Goal: Register for event/course

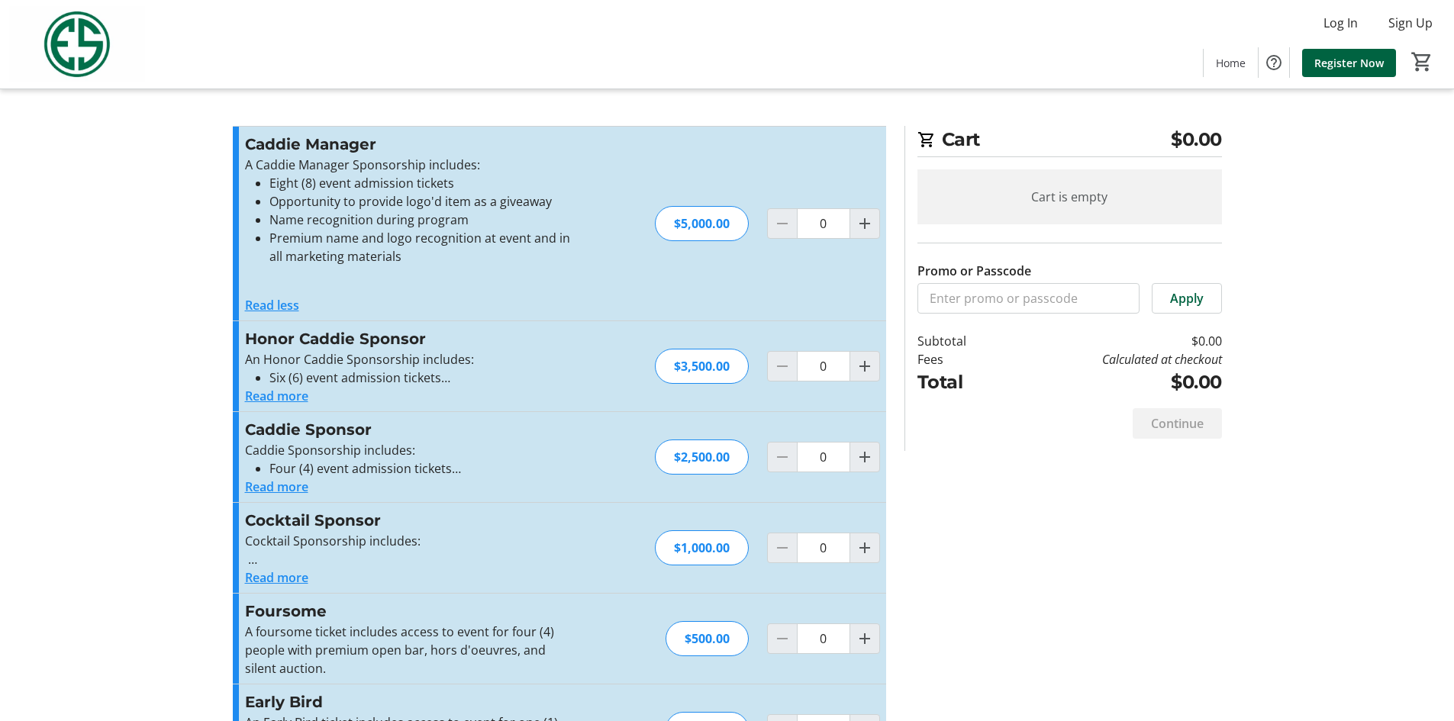
scroll to position [72, 0]
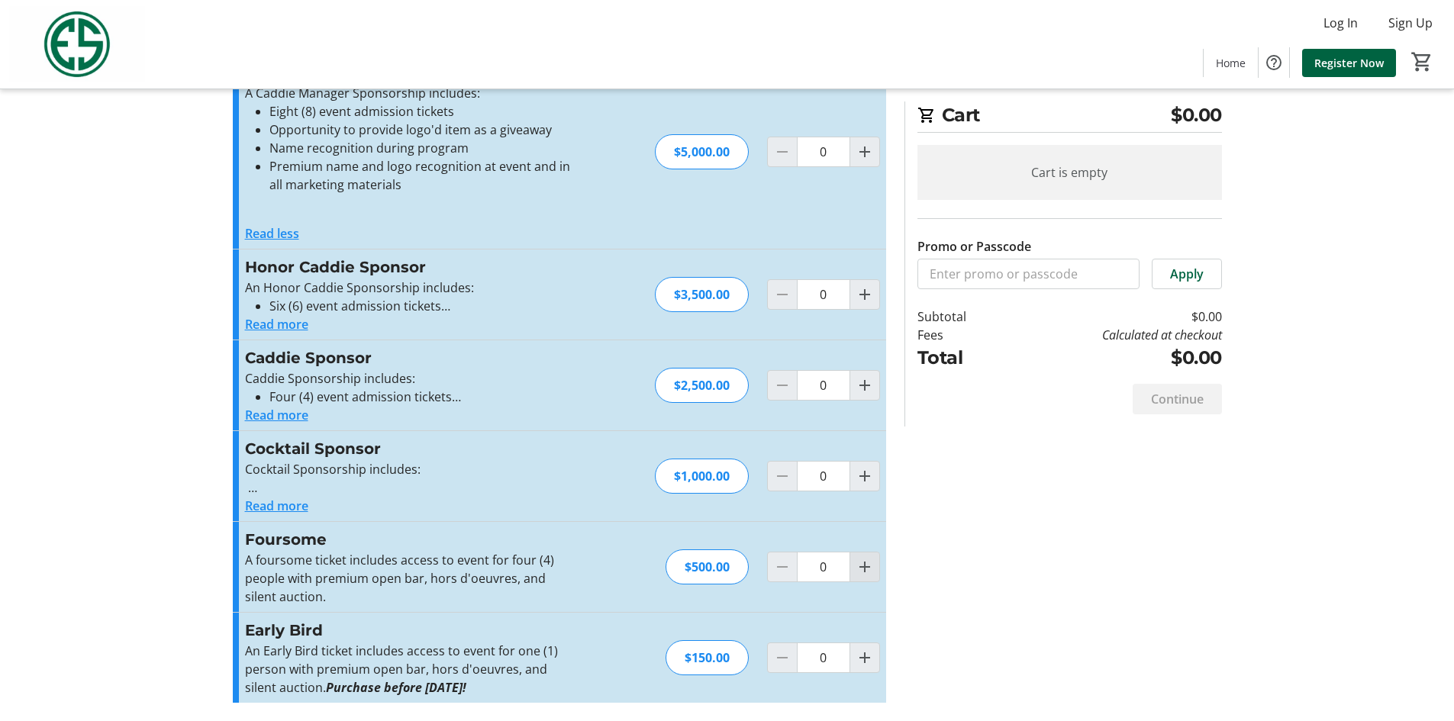
click at [862, 569] on mat-icon "Increment by one" at bounding box center [865, 567] width 18 height 18
type input "1"
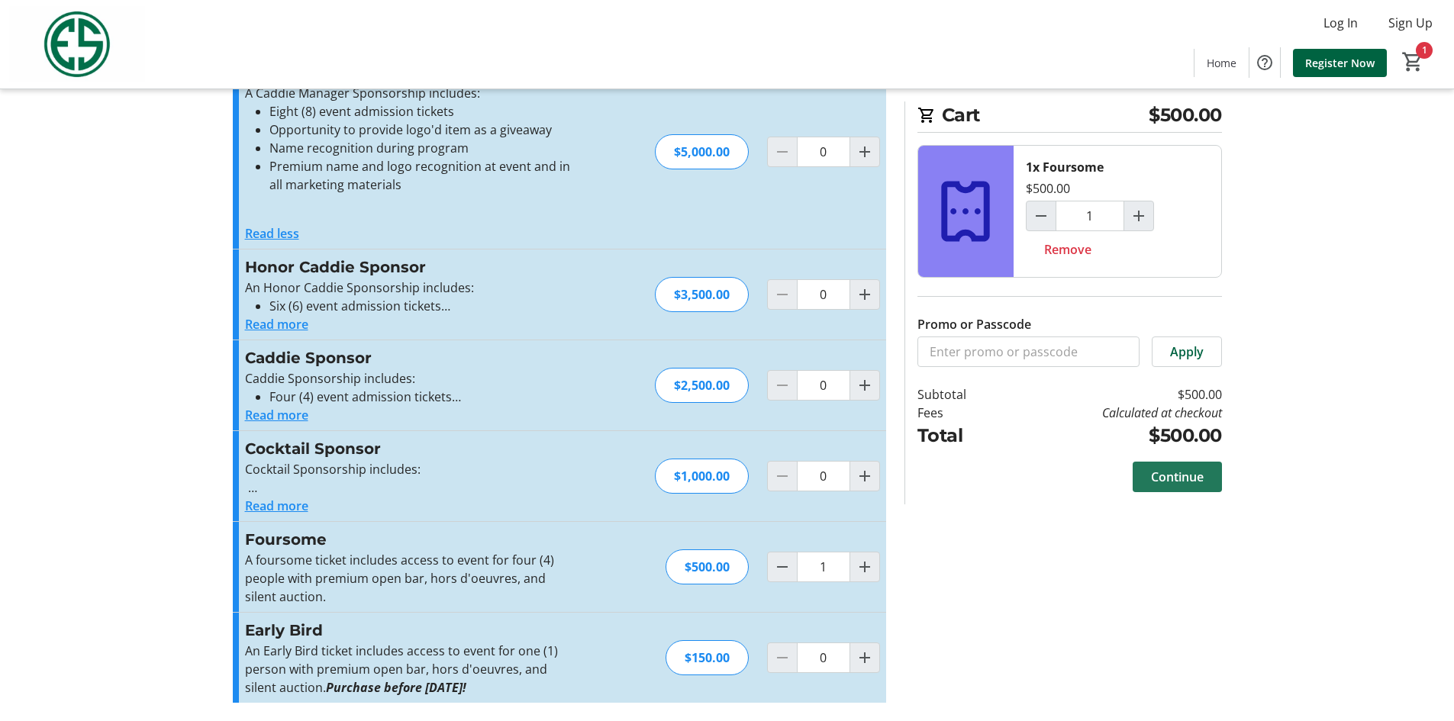
click at [1169, 470] on span "Continue" at bounding box center [1177, 477] width 53 height 18
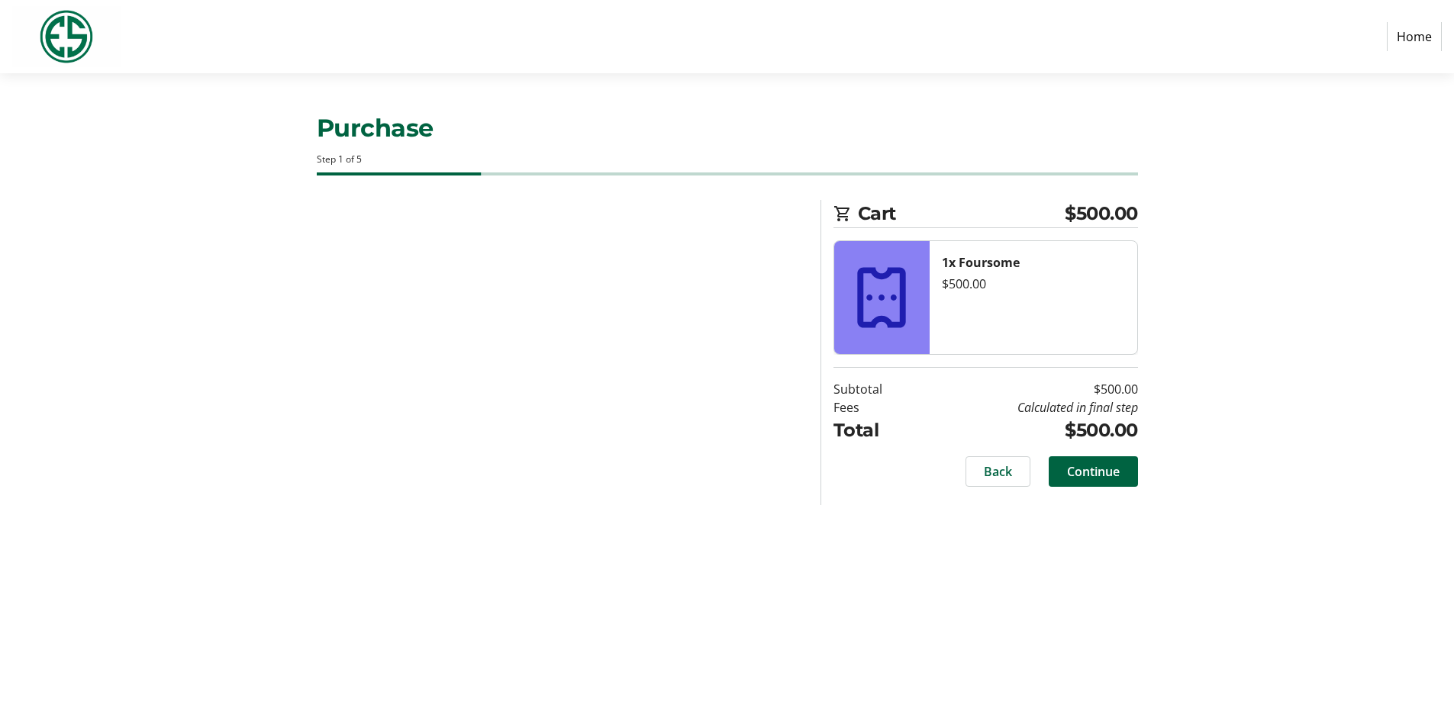
select select "US"
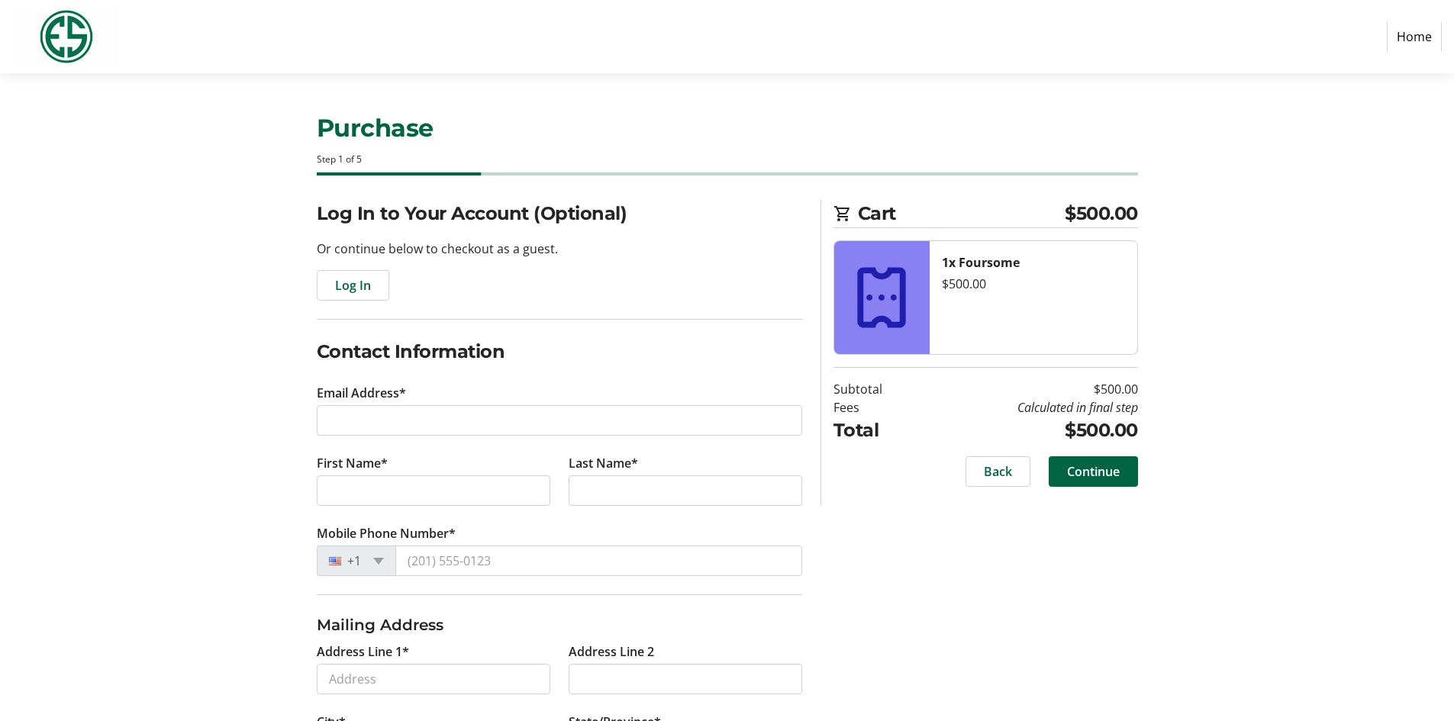
scroll to position [150, 0]
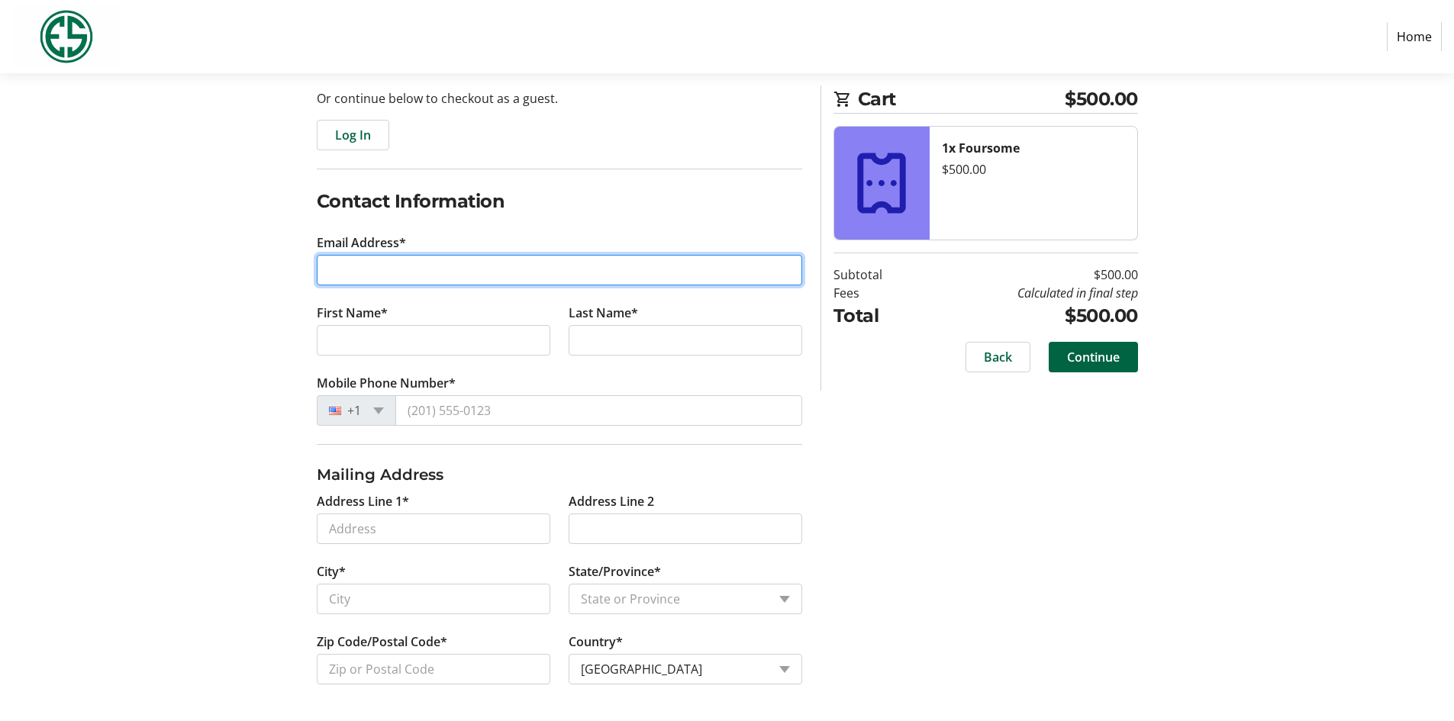
click at [521, 276] on input "Email Address*" at bounding box center [559, 270] width 485 height 31
type input "[EMAIL_ADDRESS][DOMAIN_NAME]"
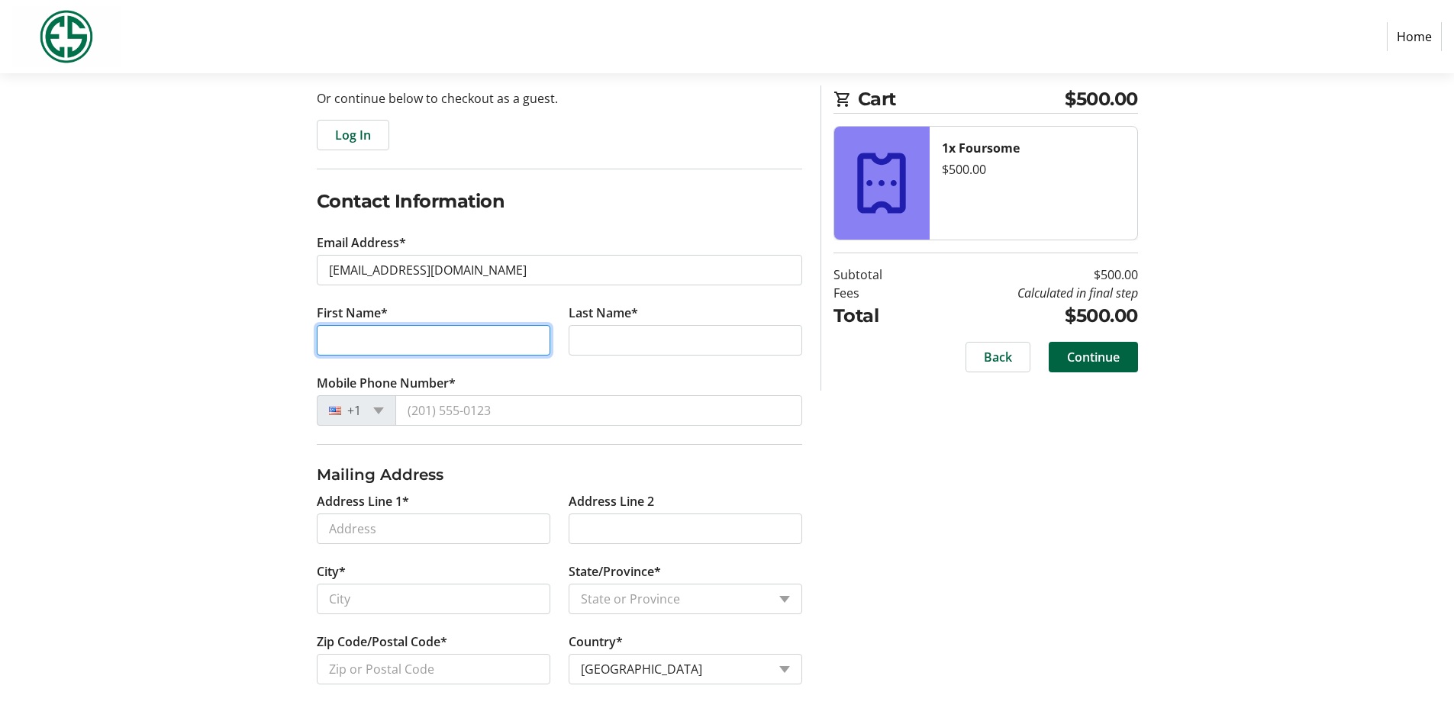
type input "[PERSON_NAME]"
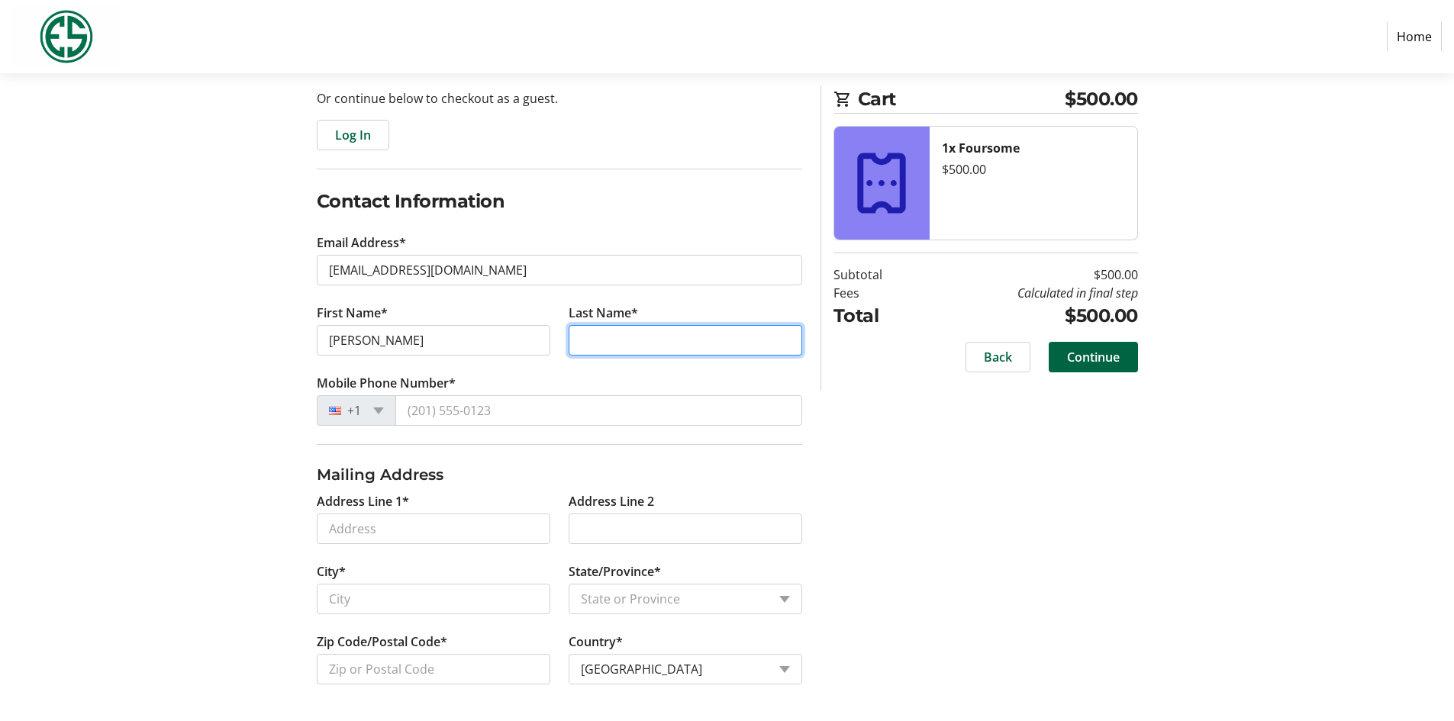
type input "Bruveris"
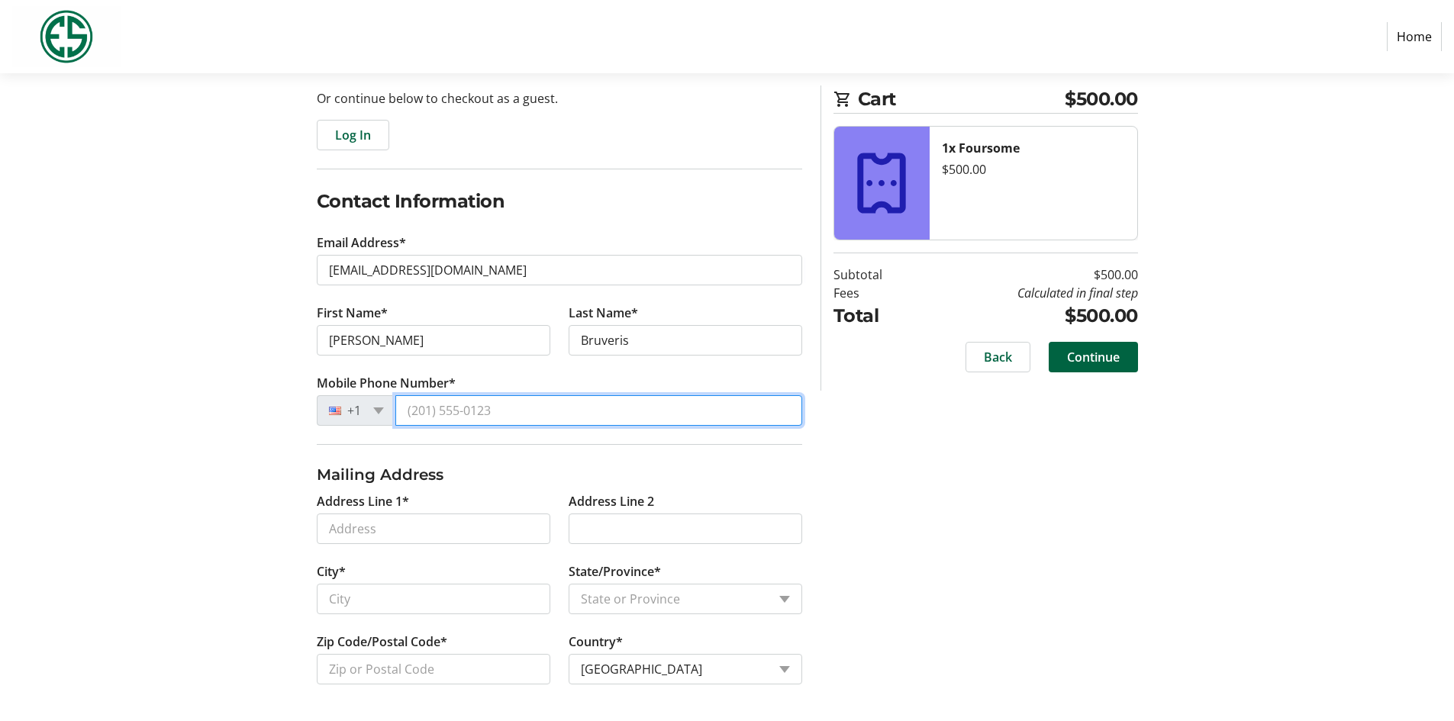
type input "[PHONE_NUMBER]"
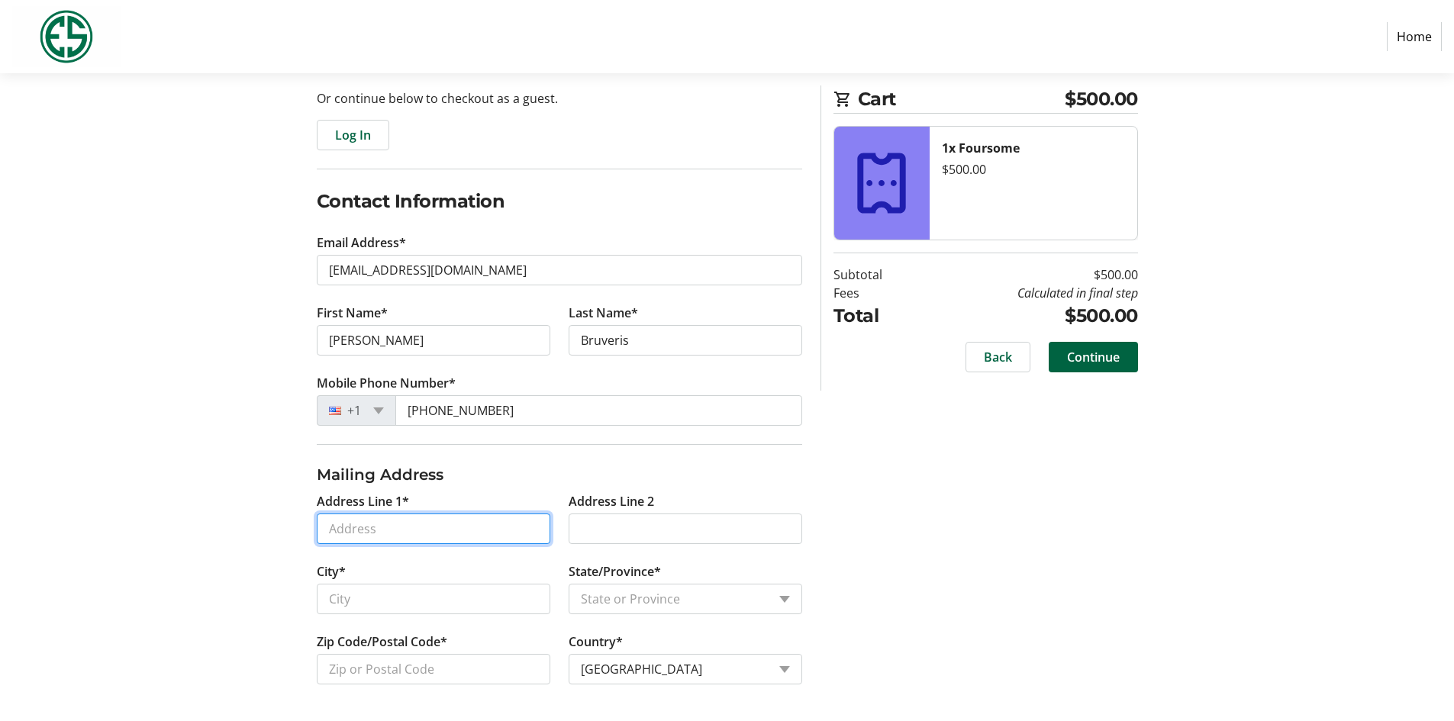
type input "1827 [PERSON_NAME] CLUB DR"
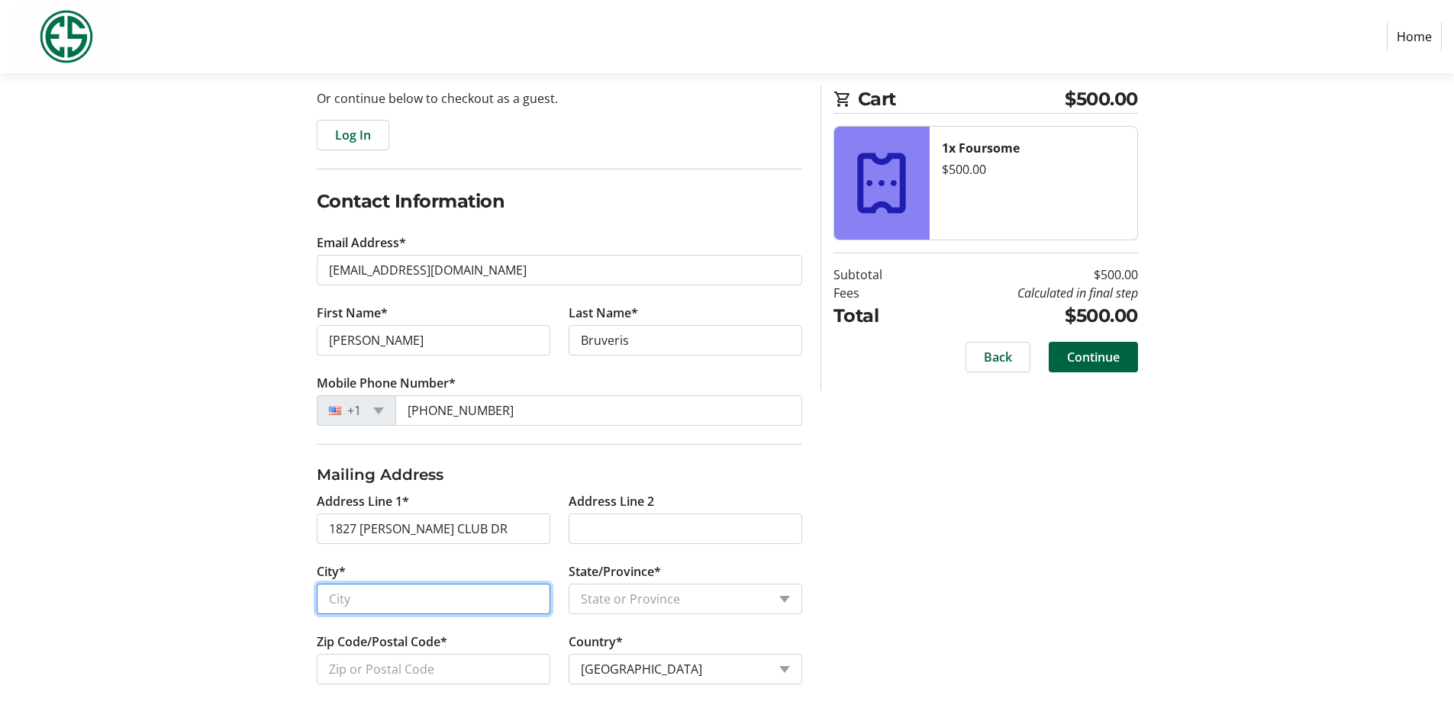
type input "[GEOGRAPHIC_DATA][PERSON_NAME]"
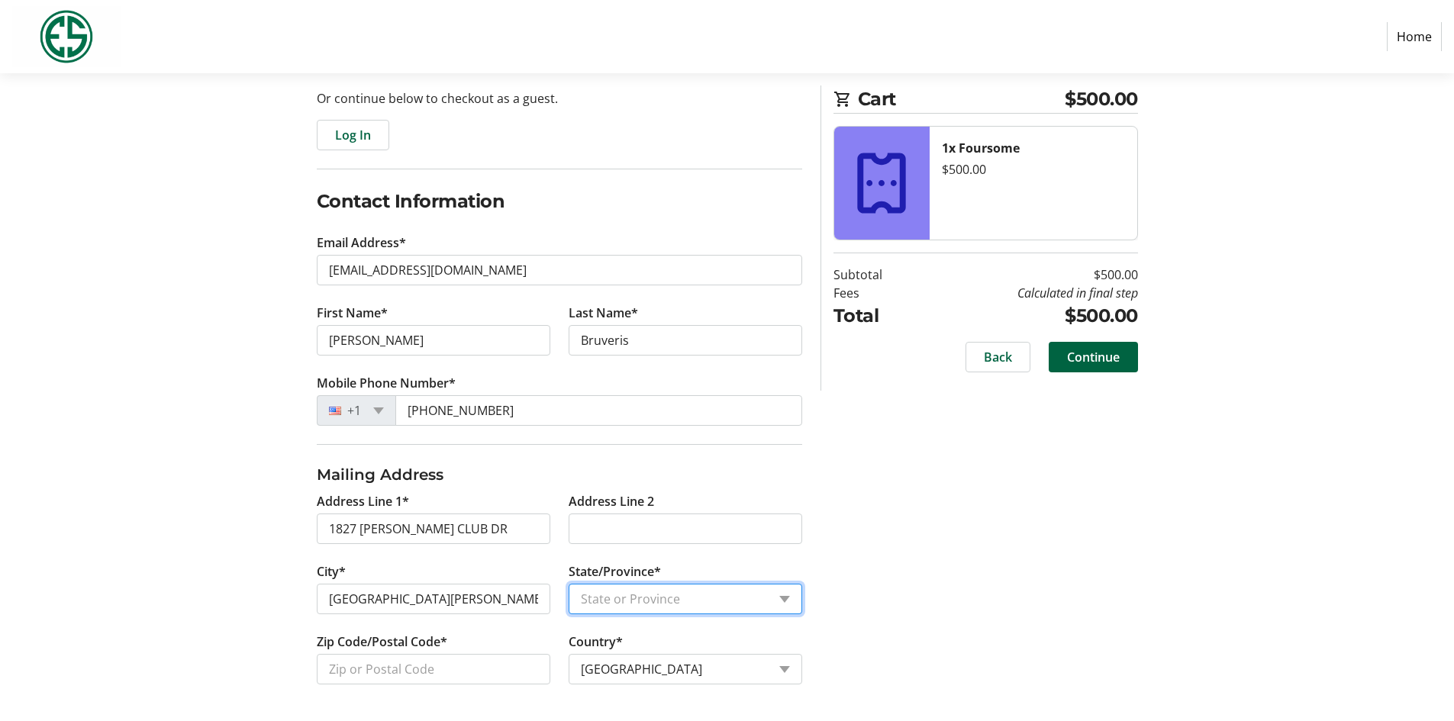
select select "MI"
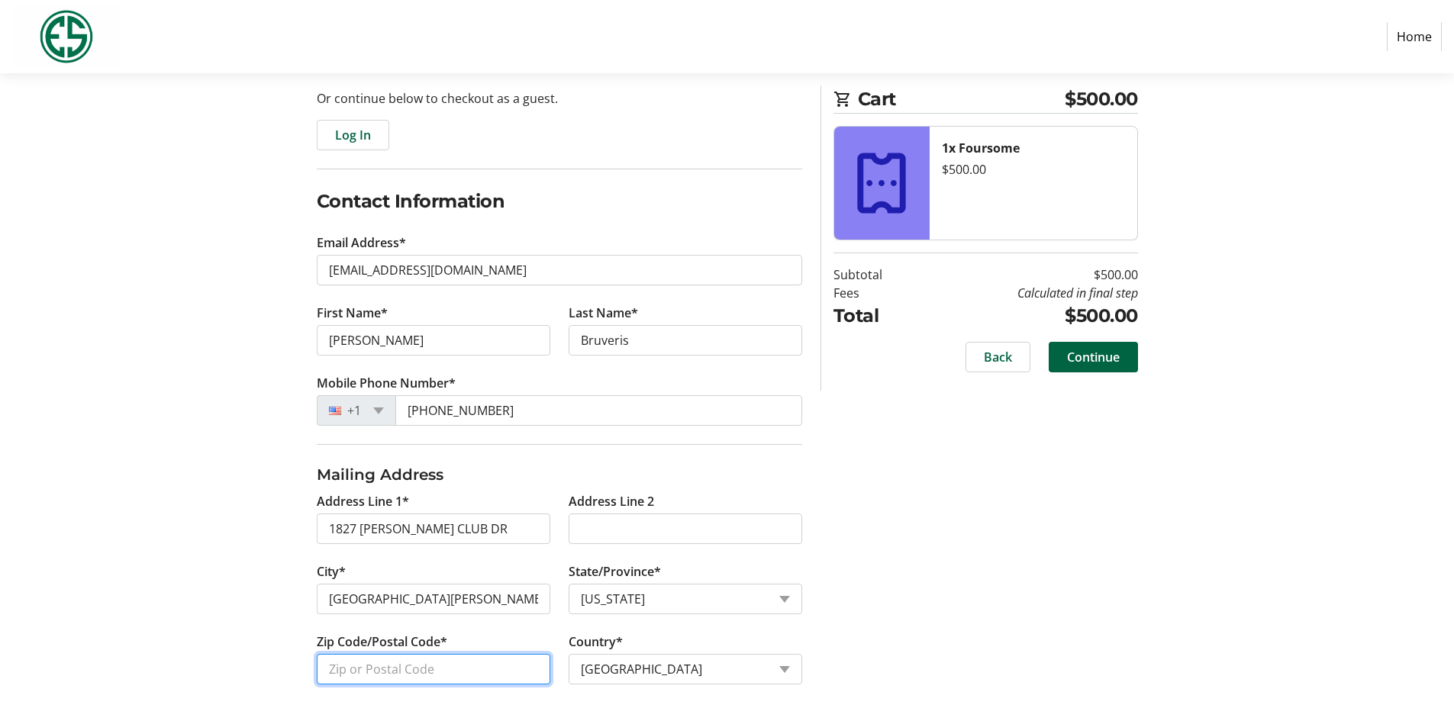
type input "48236-1701"
click at [1085, 348] on span "Continue" at bounding box center [1093, 357] width 53 height 18
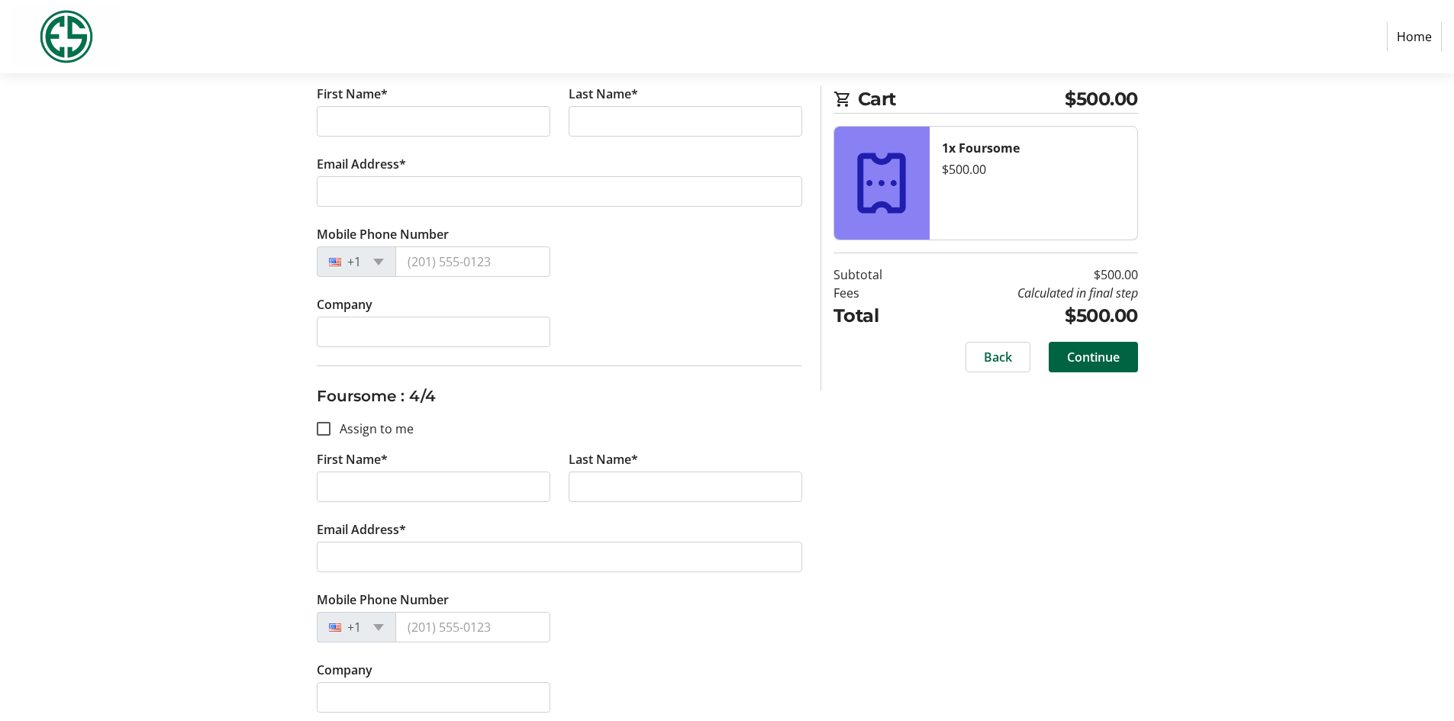
scroll to position [1079, 0]
